Goal: Task Accomplishment & Management: Use online tool/utility

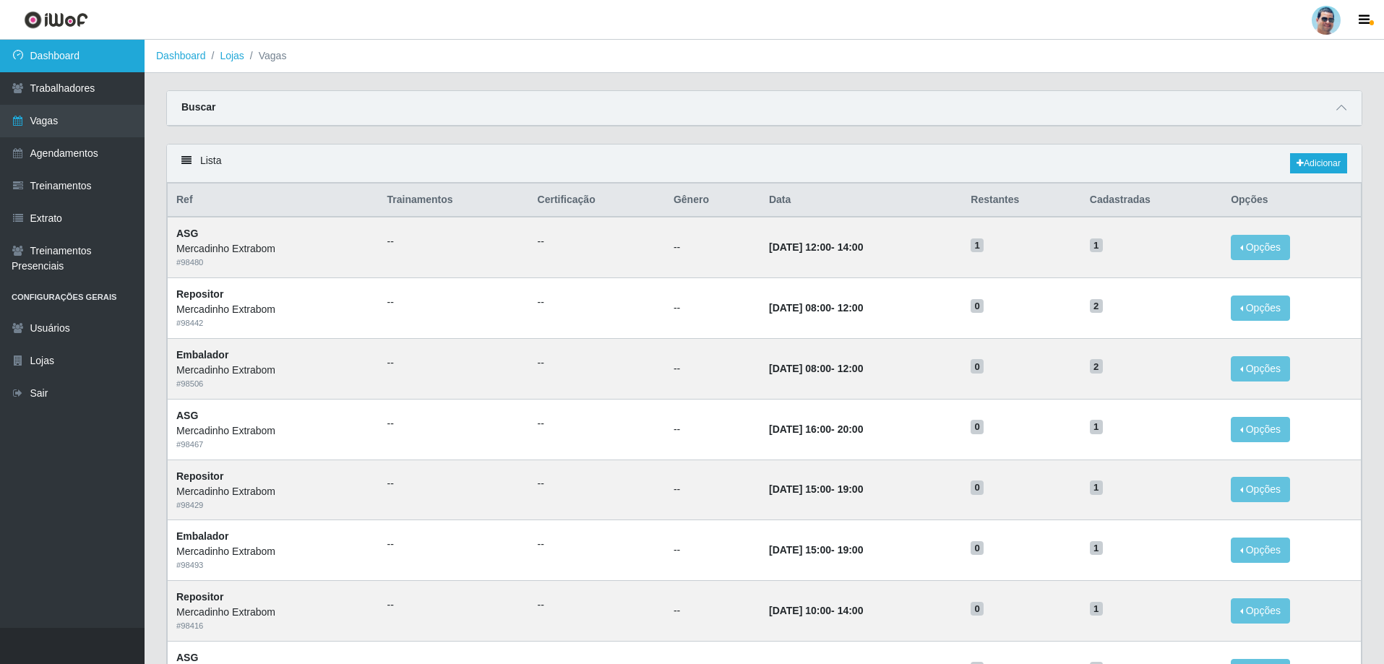
click at [90, 65] on link "Dashboard" at bounding box center [72, 56] width 145 height 33
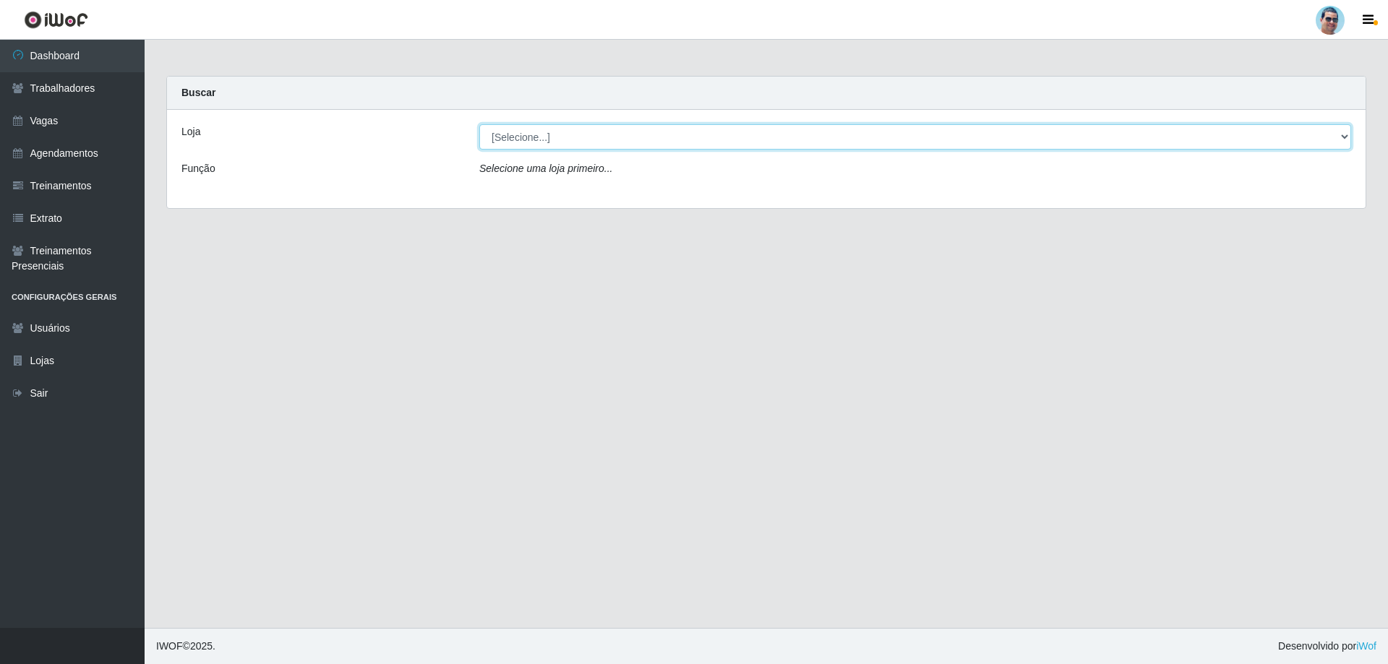
click at [512, 138] on select "[Selecione...] Mercadinho Extrabom" at bounding box center [915, 136] width 872 height 25
select select "175"
click at [479, 124] on select "[Selecione...] Mercadinho Extrabom" at bounding box center [915, 136] width 872 height 25
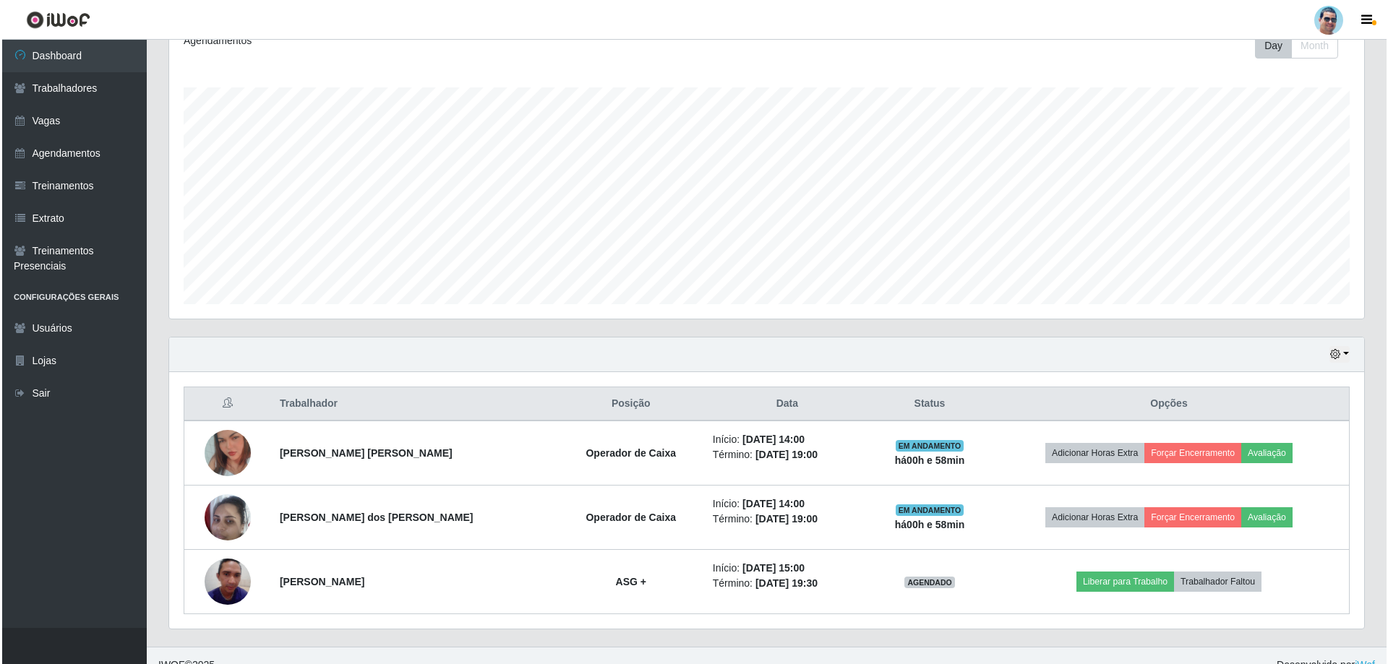
scroll to position [217, 0]
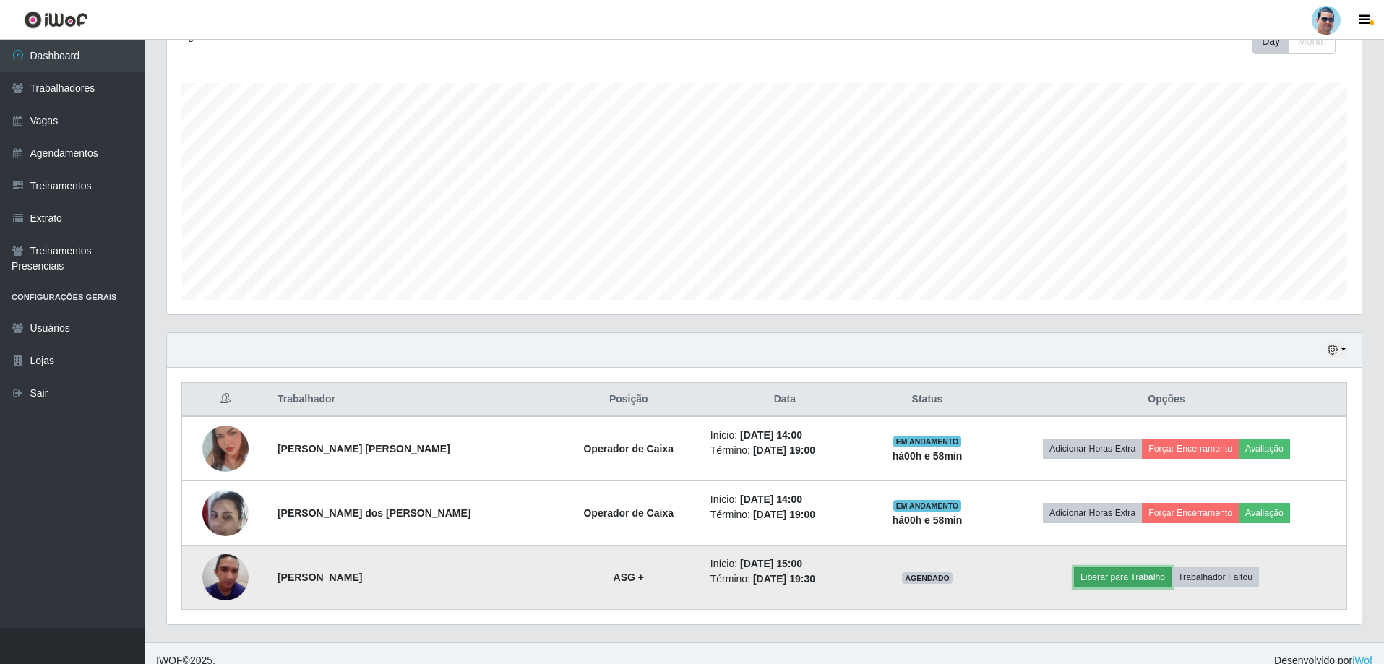
click at [1115, 575] on button "Liberar para Trabalho" at bounding box center [1123, 577] width 98 height 20
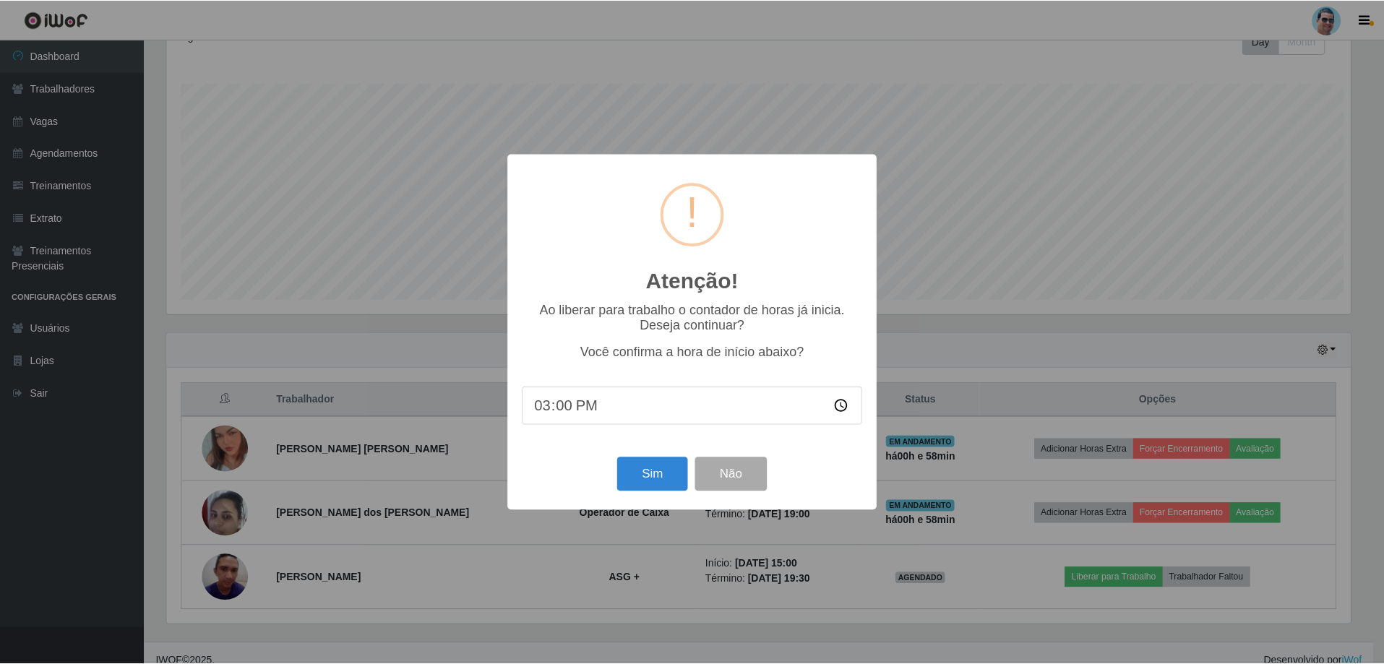
scroll to position [300, 1188]
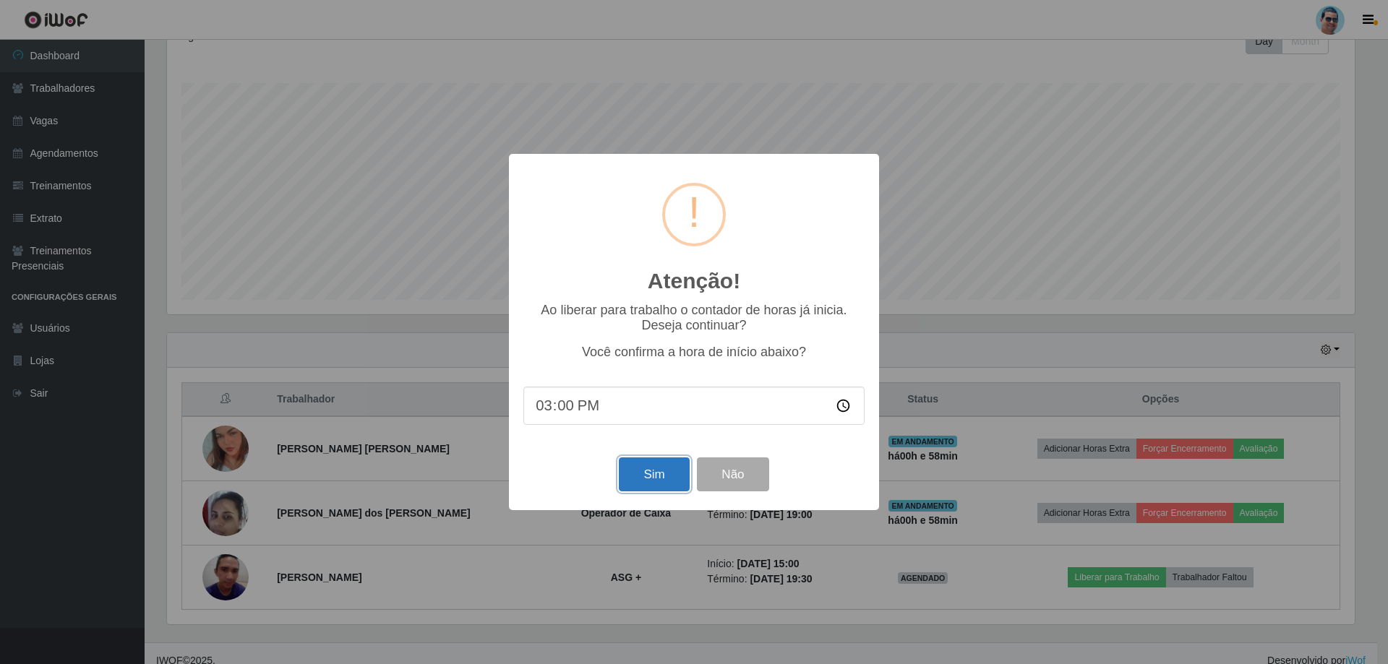
click at [643, 474] on button "Sim" at bounding box center [654, 475] width 70 height 34
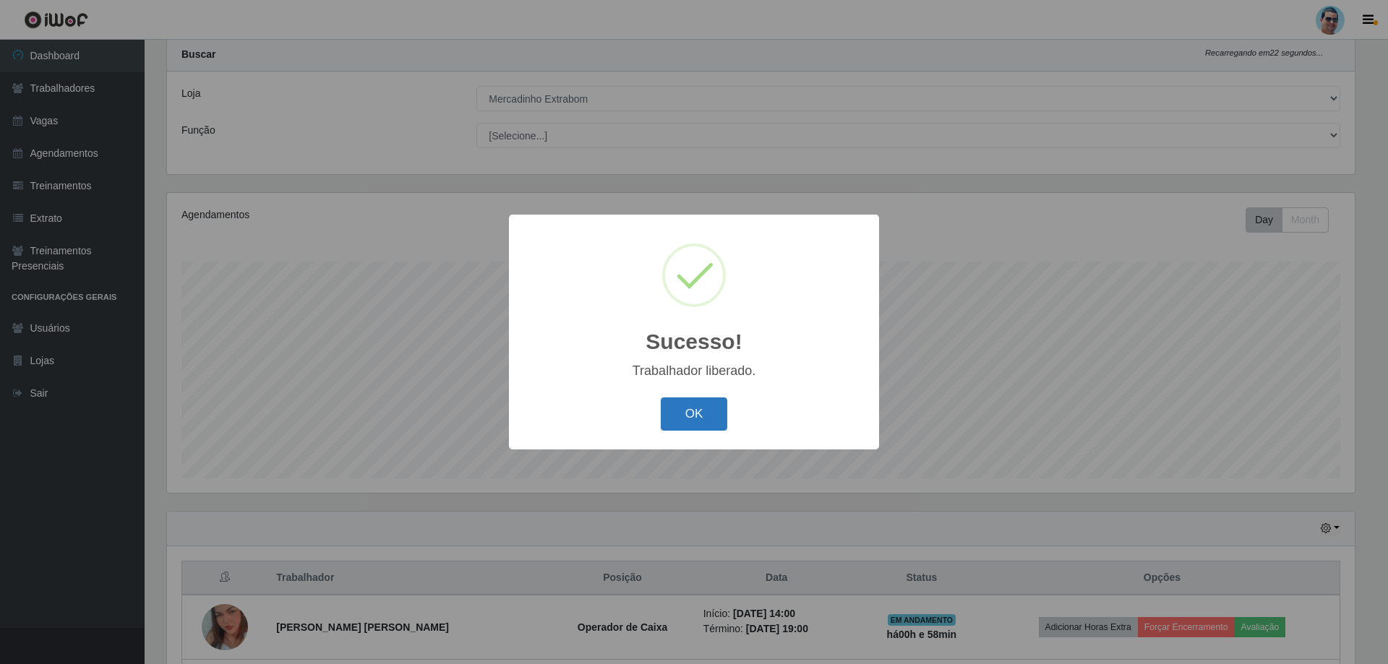
click at [678, 410] on button "OK" at bounding box center [694, 415] width 67 height 34
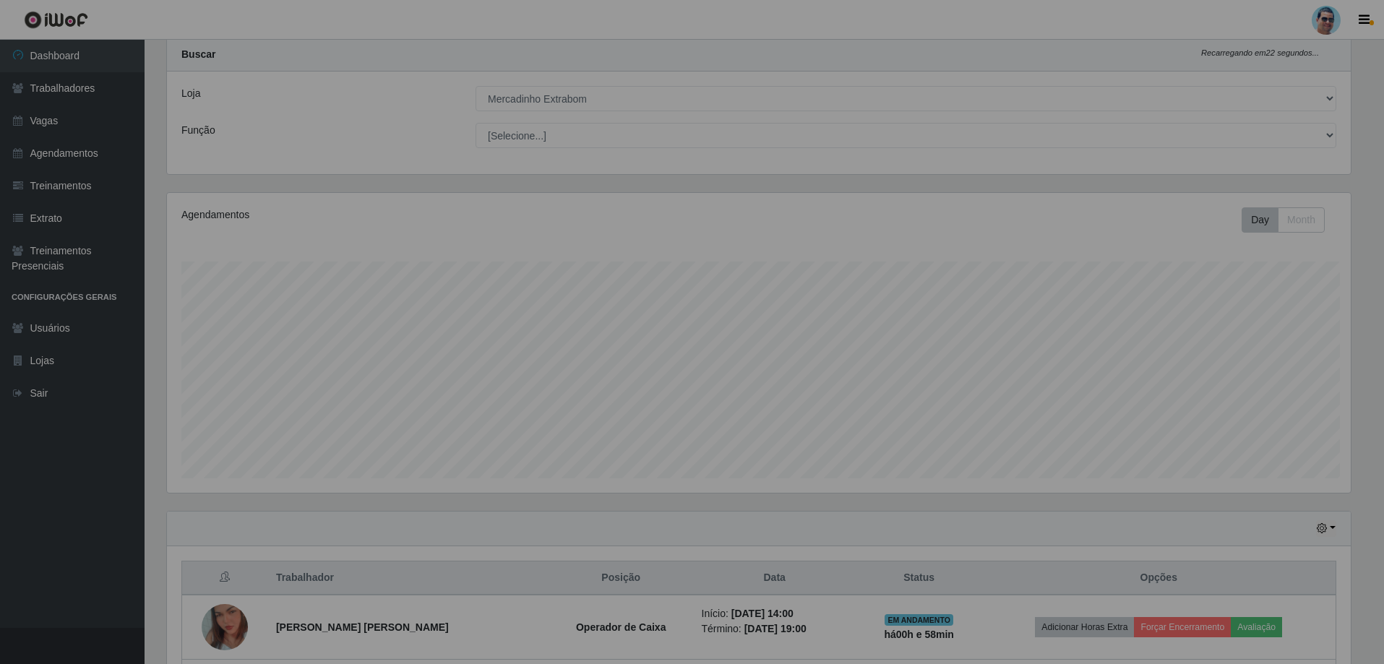
scroll to position [300, 1195]
